Goal: Task Accomplishment & Management: Manage account settings

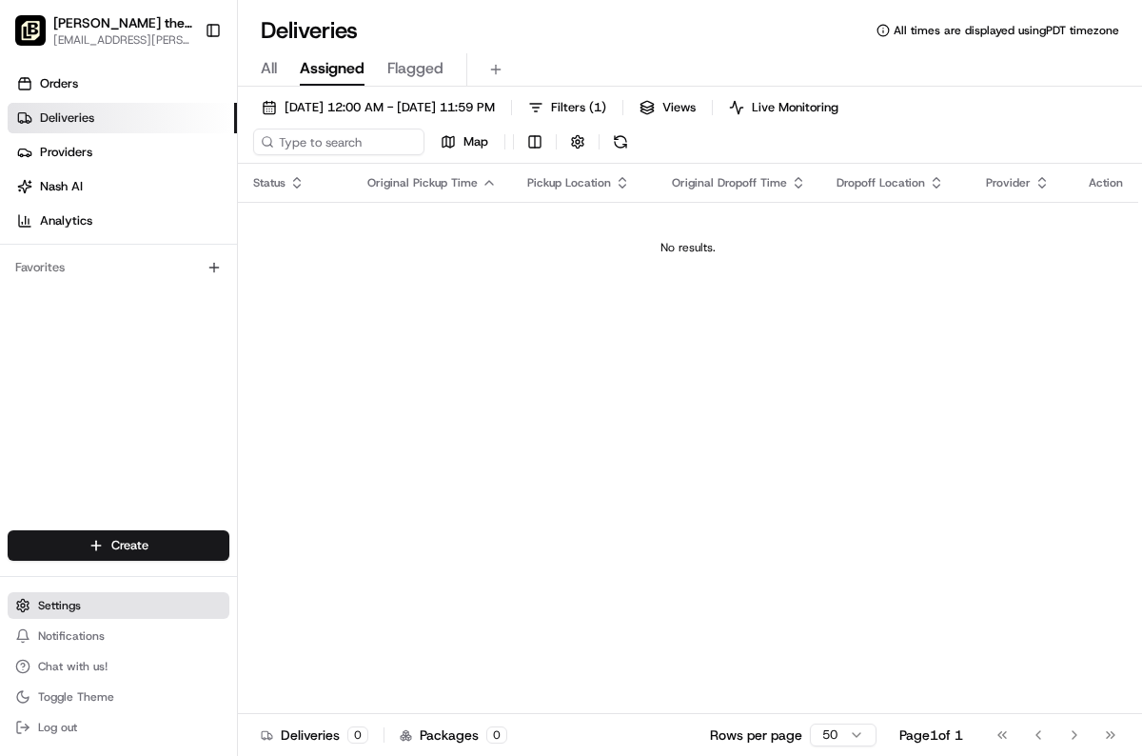
click at [113, 607] on button "Settings" at bounding box center [119, 605] width 222 height 27
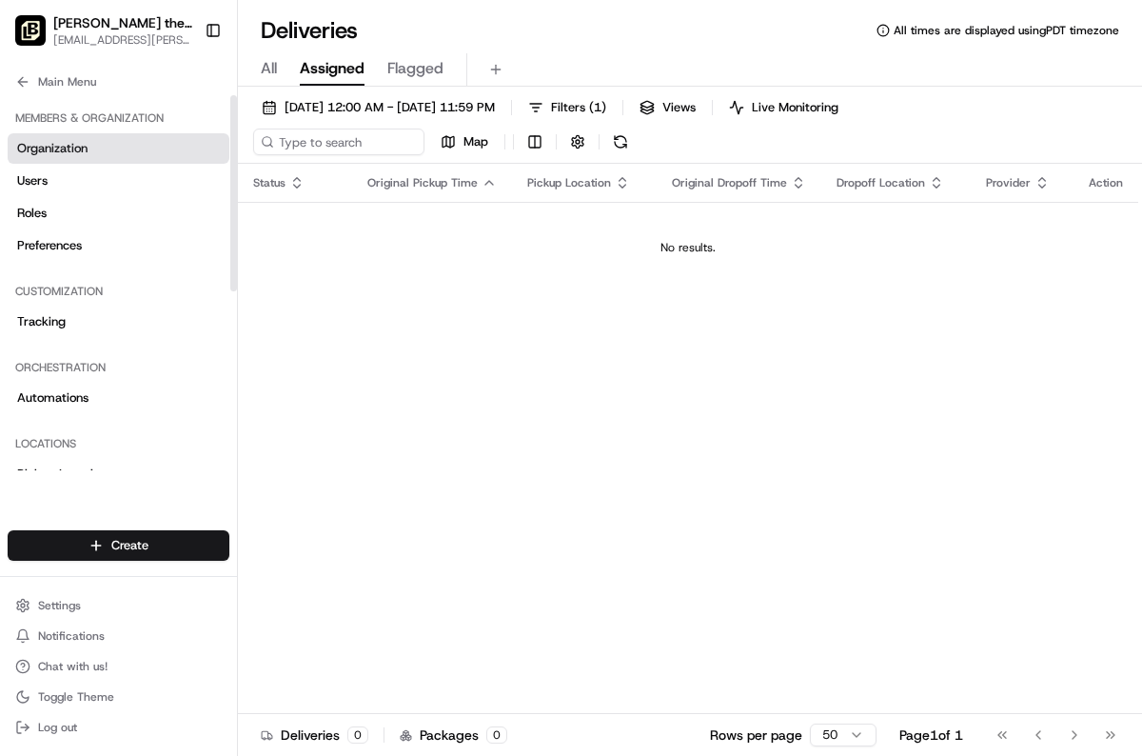
click at [66, 154] on span "Organization" at bounding box center [52, 148] width 70 height 17
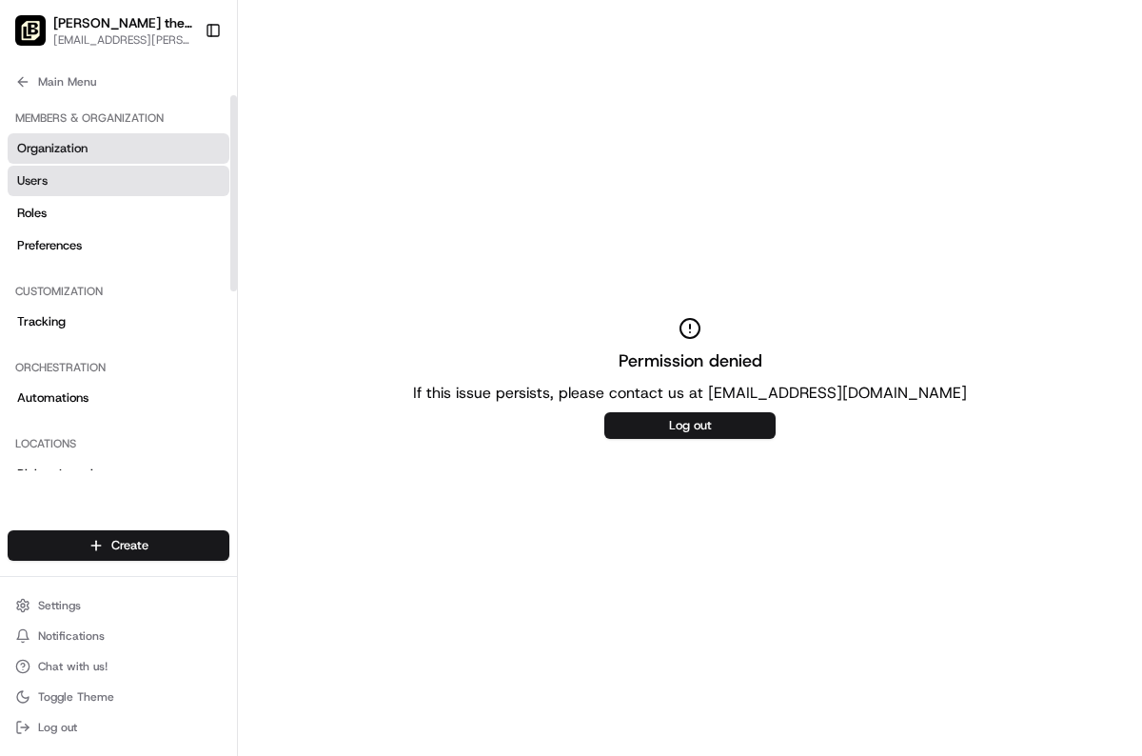
click at [66, 174] on link "Users" at bounding box center [119, 181] width 222 height 30
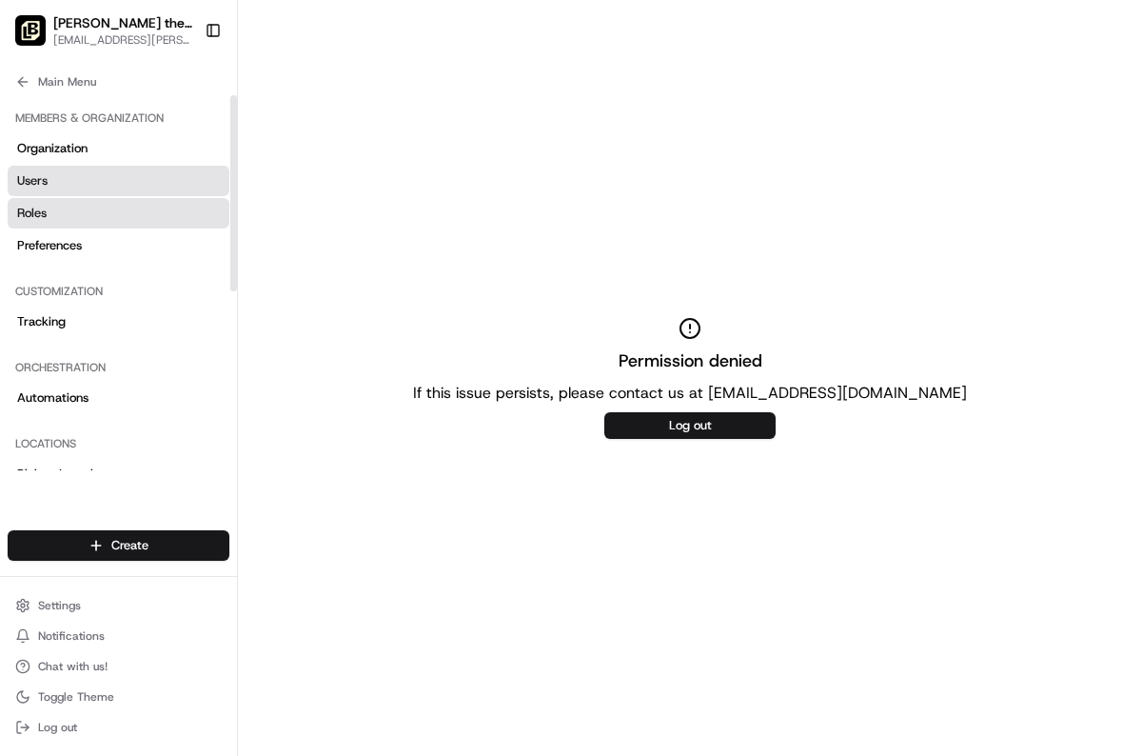
click at [77, 218] on link "Roles" at bounding box center [119, 213] width 222 height 30
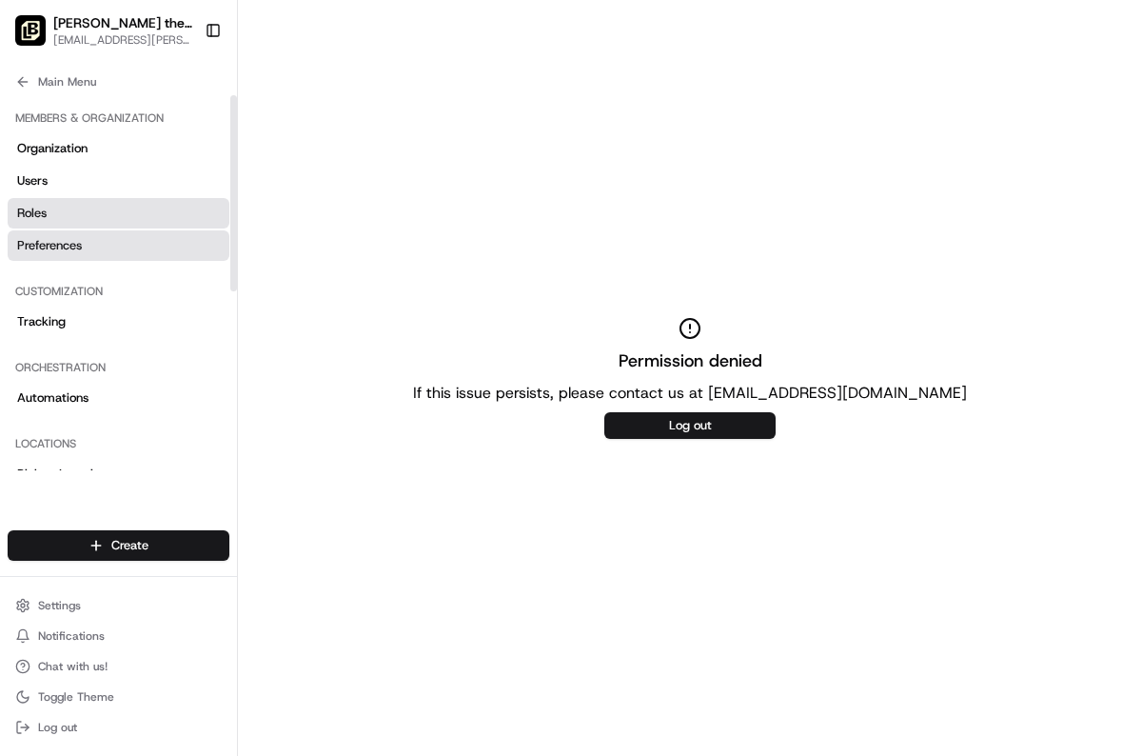
click at [63, 243] on span "Preferences" at bounding box center [49, 245] width 65 height 17
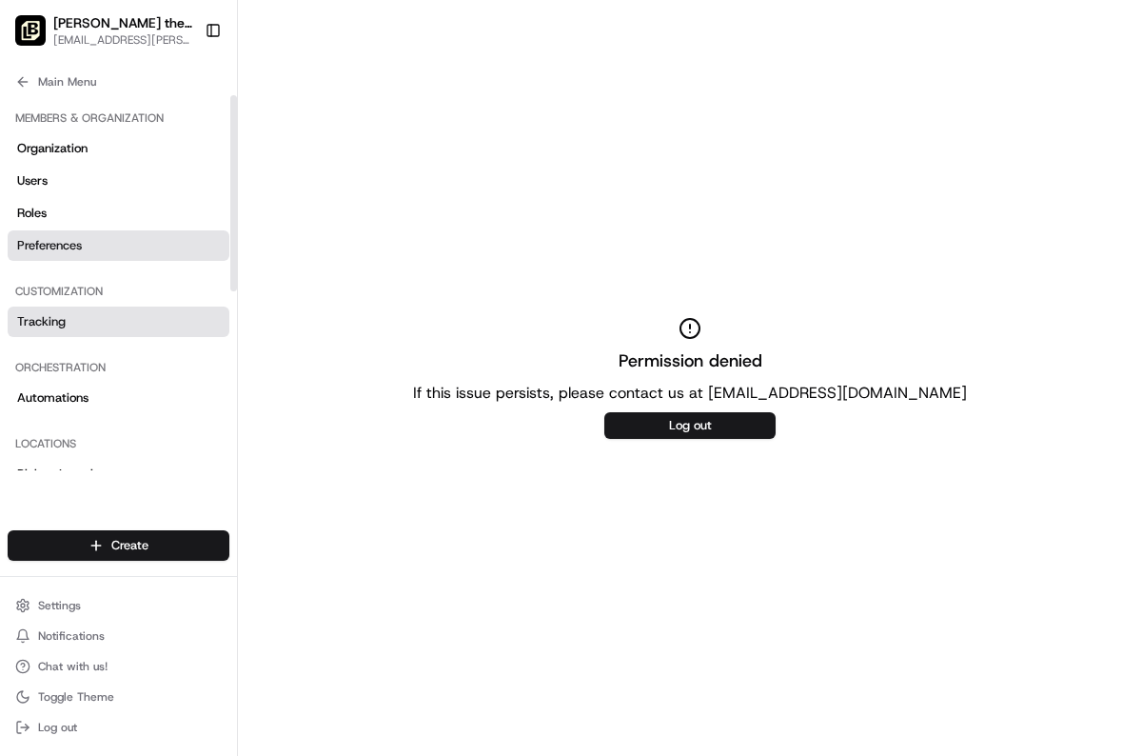
click at [48, 321] on span "Tracking" at bounding box center [41, 321] width 49 height 17
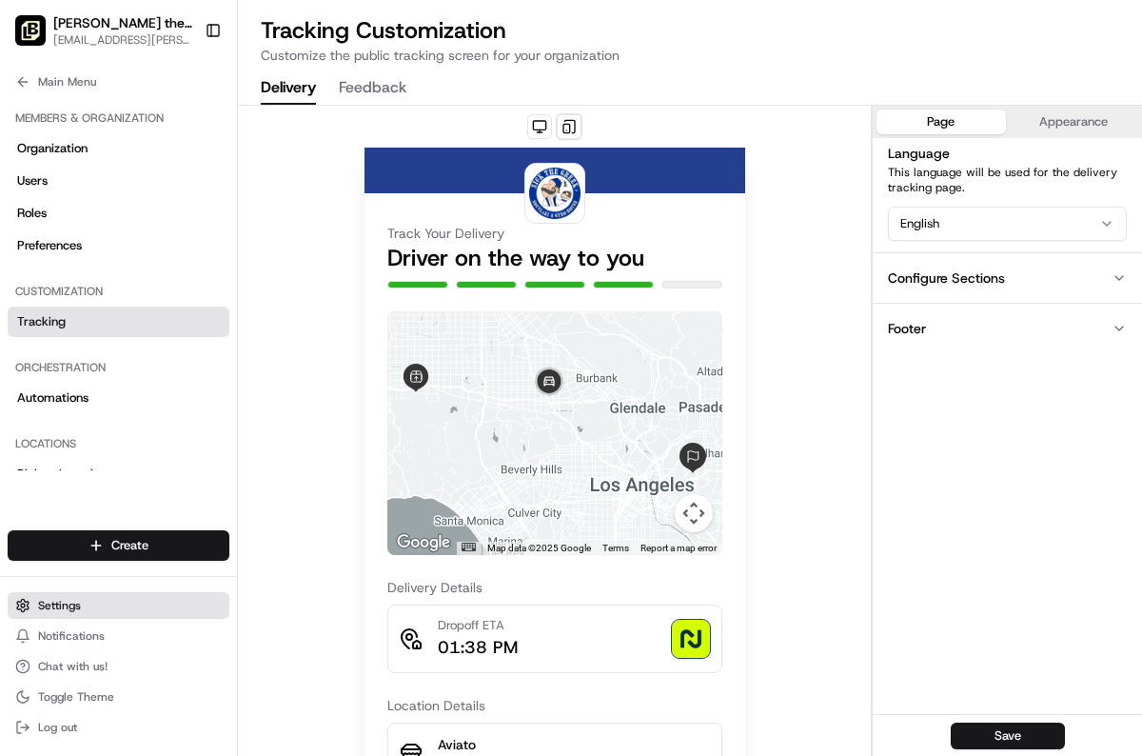
click at [76, 611] on span "Settings" at bounding box center [59, 605] width 43 height 15
